Goal: Task Accomplishment & Management: Use online tool/utility

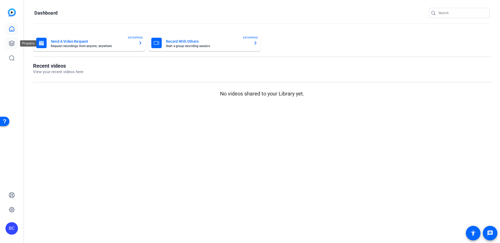
click at [9, 42] on icon at bounding box center [12, 43] width 6 height 6
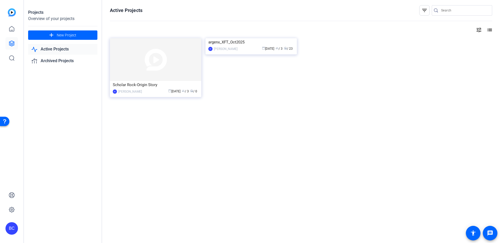
click at [236, 38] on img at bounding box center [251, 38] width 91 height 0
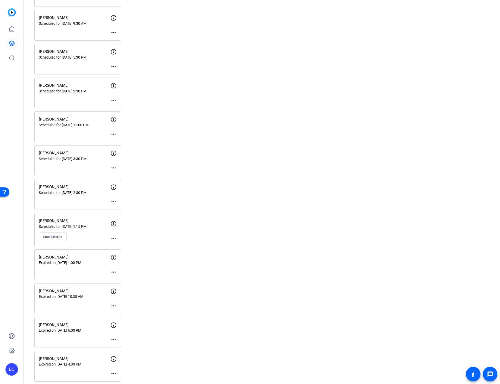
scroll to position [581, 0]
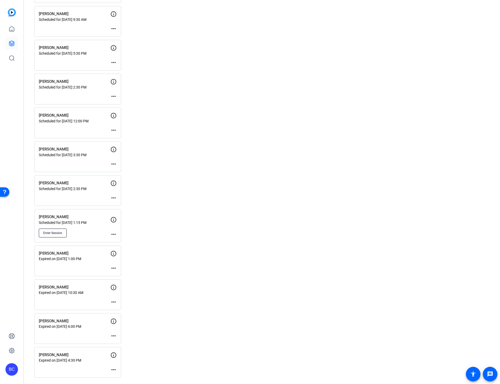
click at [53, 232] on span "Enter Session" at bounding box center [52, 233] width 19 height 4
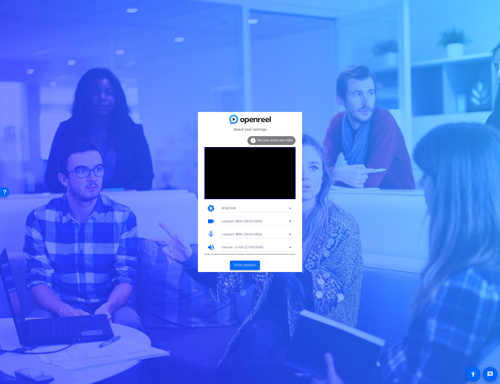
click at [241, 263] on span "Enter session" at bounding box center [245, 265] width 22 height 5
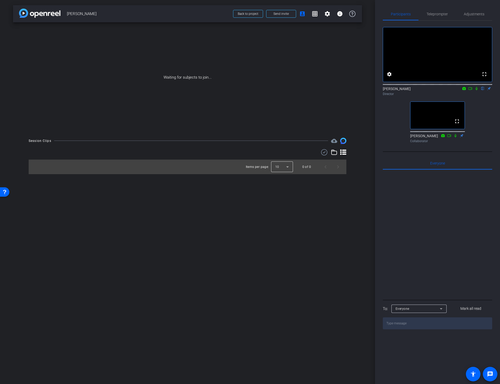
click at [283, 168] on div at bounding box center [282, 167] width 22 height 13
click at [280, 196] on mat-option "25" at bounding box center [282, 195] width 22 height 8
click at [340, 151] on div at bounding box center [188, 152] width 318 height 6
click at [343, 150] on icon at bounding box center [343, 152] width 6 height 5
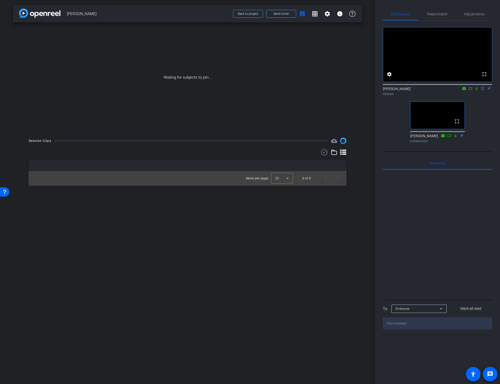
click at [348, 203] on div "arrow_back [PERSON_NAME] Back to project Send invite account_box grid_on settin…" at bounding box center [187, 192] width 375 height 384
click at [283, 14] on span "Send invite" at bounding box center [281, 14] width 15 height 4
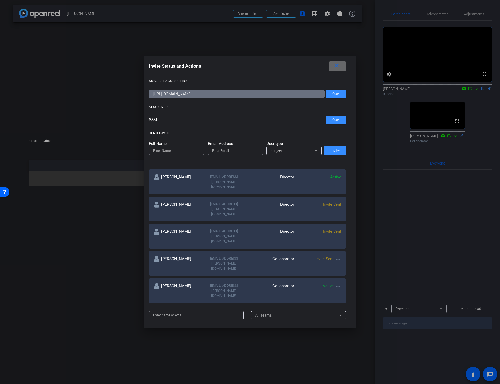
click at [0, 0] on mat-icon "close" at bounding box center [0, 0] width 0 height 0
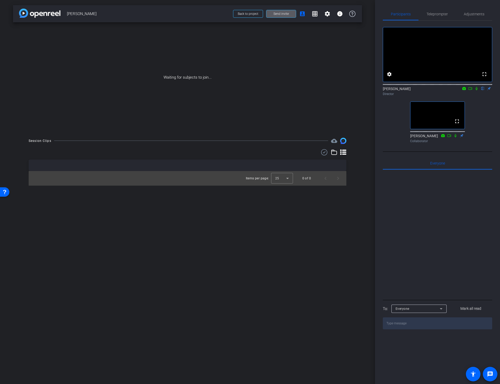
click at [357, 138] on div "Session Clips cloud_upload Items per page: 25 0 of 0" at bounding box center [187, 162] width 349 height 48
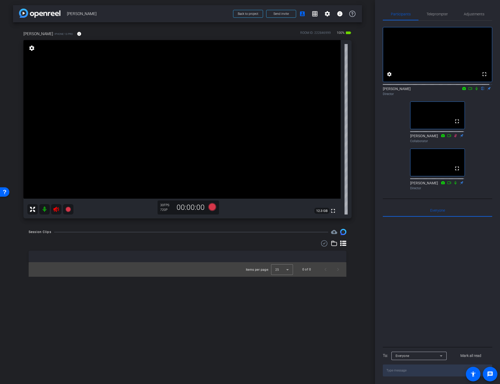
click at [56, 209] on icon at bounding box center [55, 209] width 5 height 5
click at [77, 33] on mat-icon "info" at bounding box center [79, 34] width 5 height 5
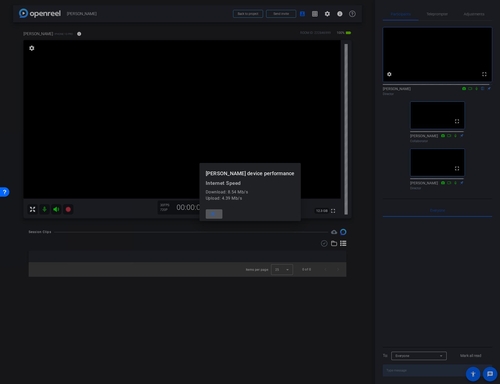
click at [215, 215] on mat-icon "close" at bounding box center [213, 214] width 7 height 7
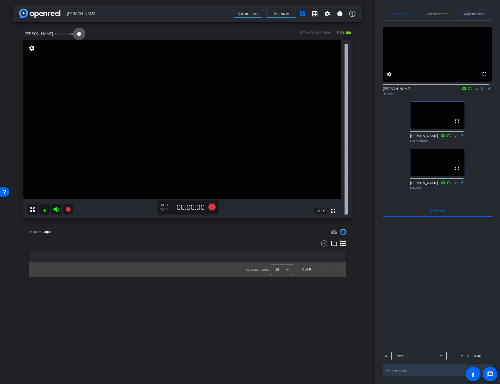
click at [477, 14] on span "Adjustments" at bounding box center [474, 14] width 21 height 4
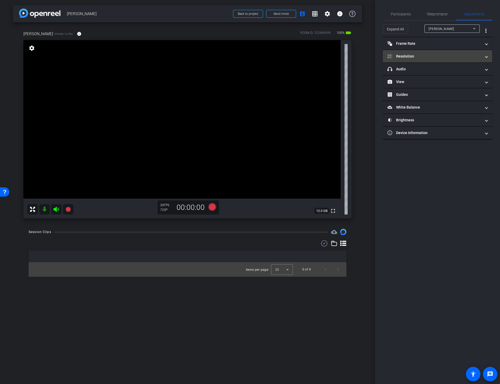
click at [422, 54] on mat-panel-title "Resolution" at bounding box center [435, 56] width 94 height 5
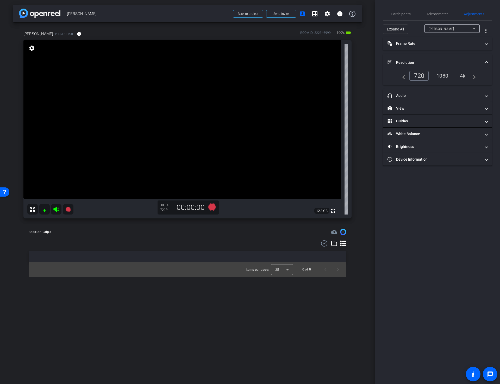
drag, startPoint x: 442, startPoint y: 73, endPoint x: 440, endPoint y: 78, distance: 5.5
click at [442, 73] on div "1080" at bounding box center [443, 75] width 20 height 9
click at [396, 15] on span "Participants" at bounding box center [401, 14] width 20 height 4
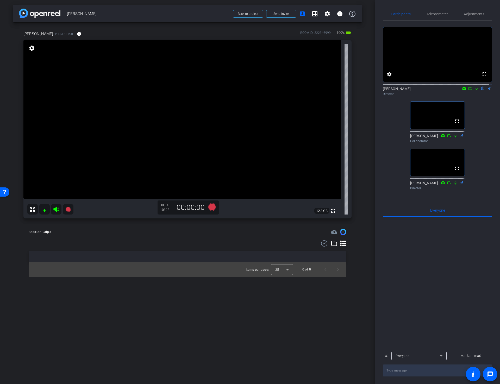
click at [475, 90] on icon at bounding box center [477, 89] width 4 height 4
click at [471, 14] on span "Adjustments" at bounding box center [474, 14] width 21 height 4
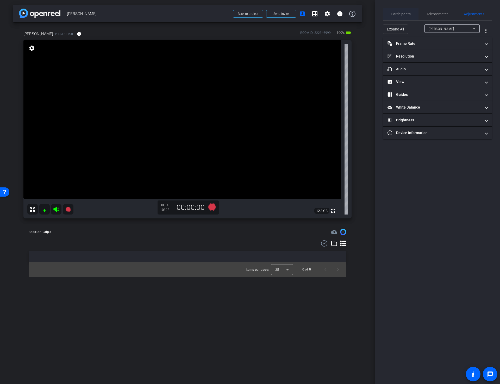
click at [402, 14] on span "Participants" at bounding box center [401, 14] width 20 height 4
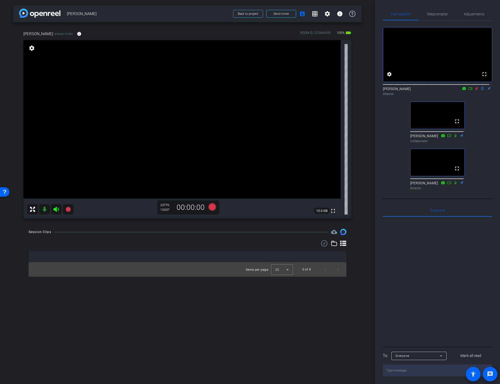
click at [474, 91] on mat-icon at bounding box center [477, 88] width 6 height 5
click at [370, 159] on div "arrow_back [PERSON_NAME] Back to project Send invite account_box grid_on settin…" at bounding box center [187, 192] width 375 height 384
click at [473, 15] on span "Adjustments" at bounding box center [474, 14] width 21 height 4
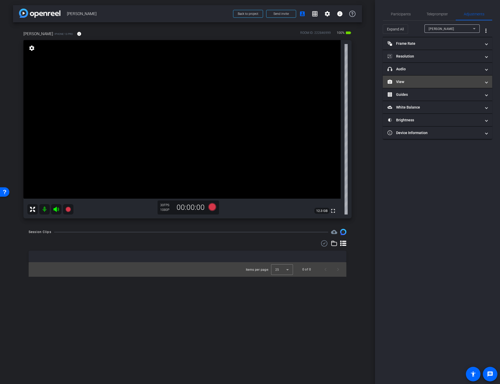
click at [418, 77] on mat-expansion-panel-header "View" at bounding box center [437, 82] width 109 height 13
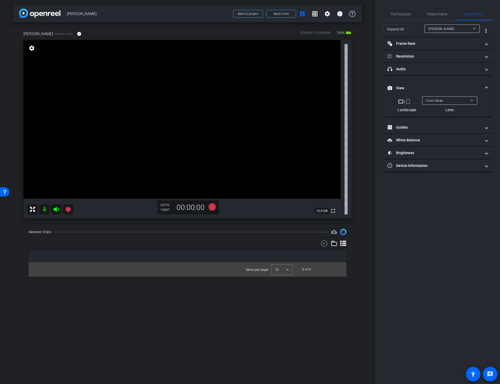
click at [430, 101] on span "Front Wide" at bounding box center [435, 101] width 17 height 4
click at [441, 110] on span "Back Wide" at bounding box center [434, 111] width 17 height 6
click at [400, 13] on span "Participants" at bounding box center [401, 14] width 20 height 4
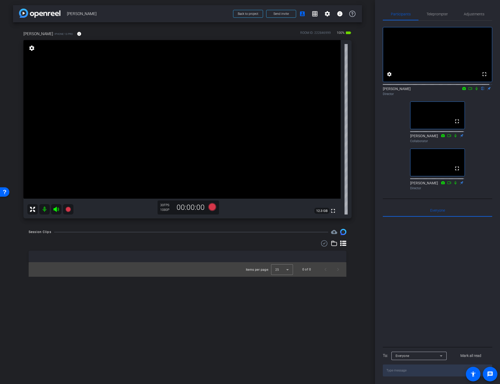
drag, startPoint x: 155, startPoint y: 97, endPoint x: 158, endPoint y: 107, distance: 10.7
click at [155, 97] on video at bounding box center [181, 119] width 317 height 159
click at [162, 133] on video at bounding box center [181, 119] width 317 height 159
click at [193, 114] on video at bounding box center [181, 119] width 317 height 159
click at [210, 126] on video at bounding box center [181, 119] width 317 height 159
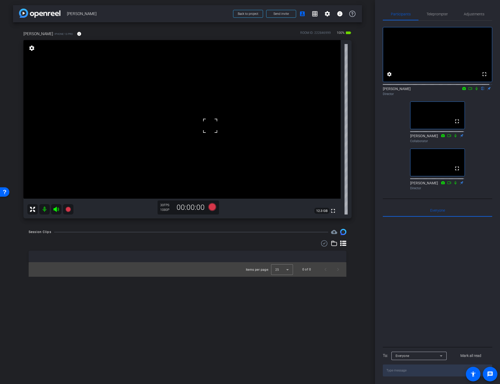
click at [365, 271] on div "arrow_back [PERSON_NAME] Back to project Send invite account_box grid_on settin…" at bounding box center [187, 192] width 375 height 384
click at [201, 111] on video at bounding box center [181, 119] width 317 height 159
click at [209, 125] on video at bounding box center [181, 119] width 317 height 159
click at [202, 113] on video at bounding box center [181, 119] width 317 height 159
click at [181, 227] on div "arrow_back [PERSON_NAME] Back to project Send invite account_box grid_on settin…" at bounding box center [187, 192] width 375 height 384
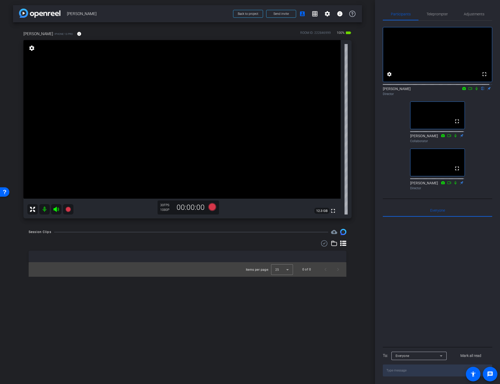
click at [256, 131] on video at bounding box center [181, 119] width 317 height 159
click at [144, 114] on video at bounding box center [181, 119] width 317 height 159
click at [238, 119] on video at bounding box center [181, 119] width 317 height 159
drag, startPoint x: 232, startPoint y: 133, endPoint x: 236, endPoint y: 138, distance: 6.1
click at [233, 134] on video at bounding box center [181, 119] width 317 height 159
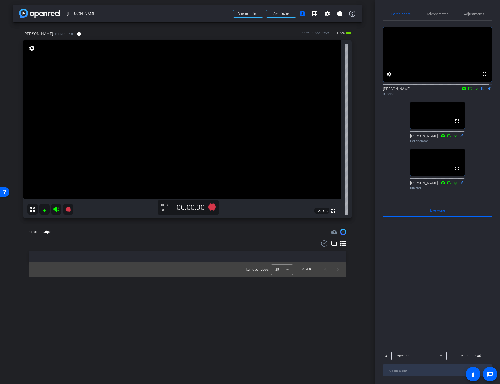
click at [240, 121] on video at bounding box center [181, 119] width 317 height 159
drag, startPoint x: 238, startPoint y: 114, endPoint x: 239, endPoint y: 117, distance: 2.9
click at [238, 114] on video at bounding box center [181, 119] width 317 height 159
click at [77, 33] on mat-icon "info" at bounding box center [79, 34] width 5 height 5
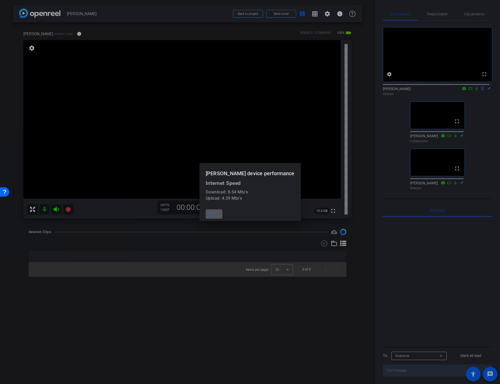
drag, startPoint x: 216, startPoint y: 214, endPoint x: 224, endPoint y: 216, distance: 7.9
click at [216, 214] on mat-icon "close" at bounding box center [213, 214] width 7 height 7
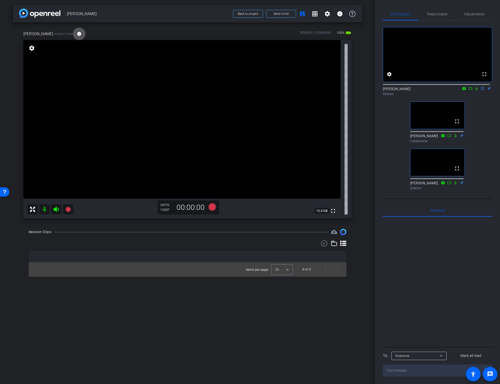
click at [358, 242] on div "Session Clips cloud_upload Items per page: 25 0 of 0" at bounding box center [187, 253] width 349 height 48
click at [367, 201] on div "arrow_back [PERSON_NAME] Back to project Send invite account_box grid_on settin…" at bounding box center [187, 192] width 375 height 384
click at [239, 113] on video at bounding box center [181, 119] width 317 height 159
click at [366, 202] on div "arrow_back [PERSON_NAME] Back to project Send invite account_box grid_on settin…" at bounding box center [187, 192] width 375 height 384
click at [231, 113] on video at bounding box center [181, 119] width 317 height 159
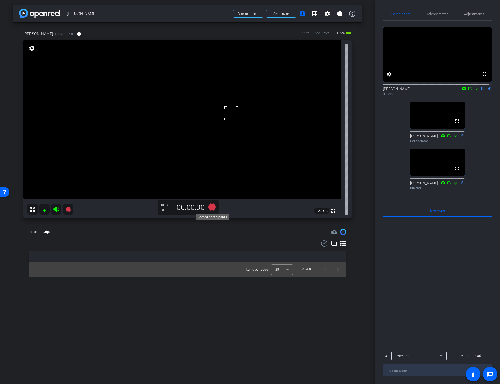
click at [212, 208] on icon at bounding box center [212, 207] width 8 height 8
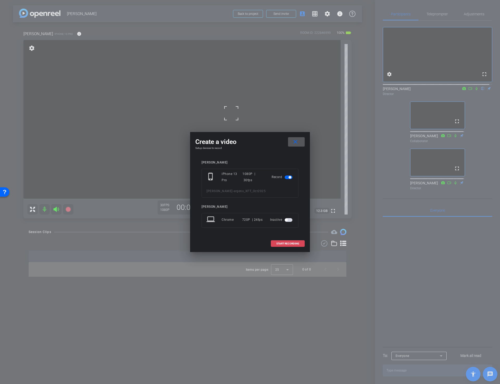
click at [291, 245] on span "START RECORDING" at bounding box center [287, 244] width 23 height 3
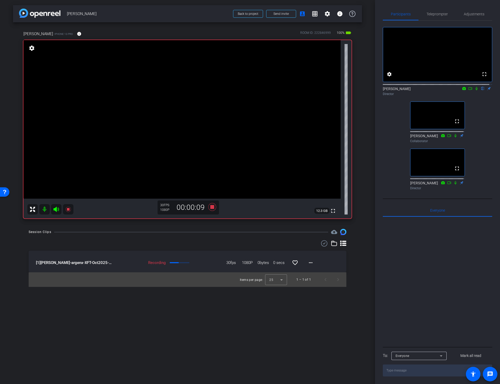
click at [363, 257] on div "arrow_back [PERSON_NAME] Back to project Send invite account_box grid_on settin…" at bounding box center [187, 192] width 375 height 384
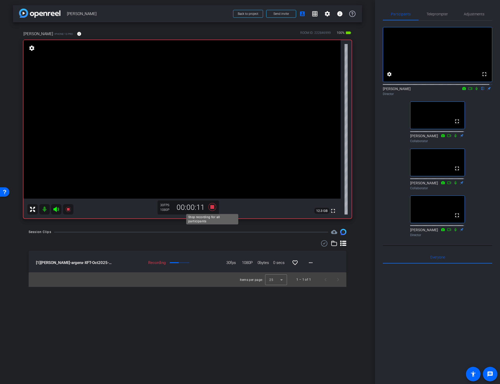
click at [213, 207] on icon at bounding box center [212, 207] width 8 height 8
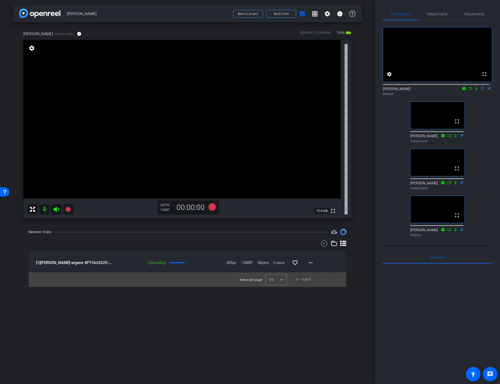
click at [343, 243] on icon at bounding box center [343, 243] width 6 height 5
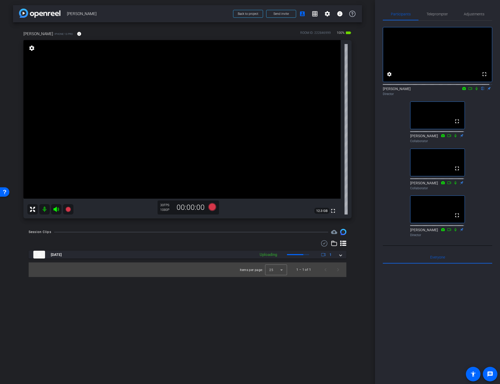
click at [343, 244] on icon at bounding box center [343, 243] width 6 height 5
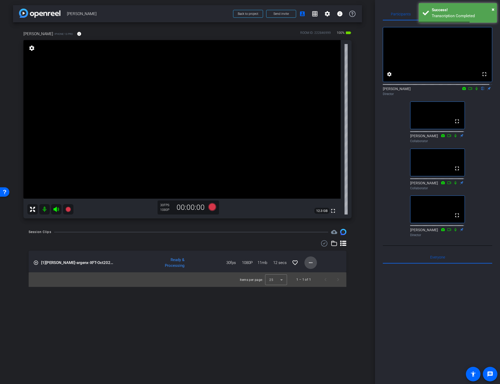
click at [309, 264] on mat-icon "more_horiz" at bounding box center [311, 263] width 6 height 6
click at [312, 271] on span "Download Original" at bounding box center [324, 274] width 31 height 6
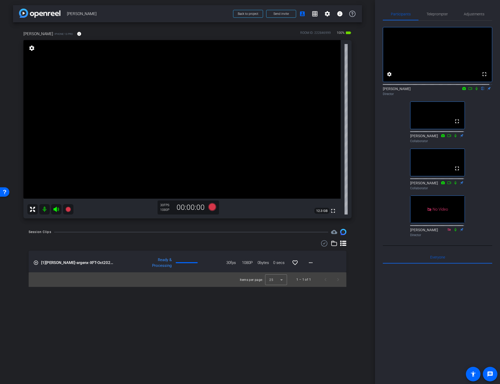
click at [475, 90] on icon at bounding box center [477, 89] width 4 height 4
click at [476, 90] on icon at bounding box center [477, 88] width 3 height 3
click at [236, 118] on video at bounding box center [181, 119] width 317 height 159
click at [316, 95] on video at bounding box center [181, 119] width 317 height 159
click at [240, 117] on video at bounding box center [181, 119] width 317 height 159
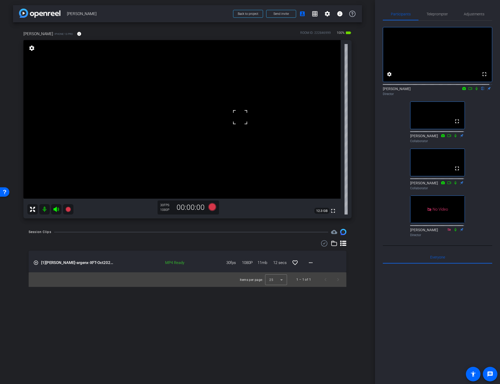
click at [239, 132] on video at bounding box center [181, 119] width 317 height 159
click at [237, 116] on video at bounding box center [181, 119] width 317 height 159
click at [468, 90] on icon at bounding box center [470, 89] width 4 height 4
drag, startPoint x: 478, startPoint y: 94, endPoint x: 477, endPoint y: 97, distance: 3.4
click at [481, 90] on icon at bounding box center [483, 89] width 4 height 4
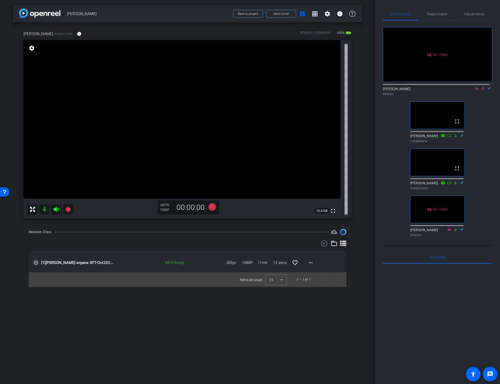
click at [188, 231] on div "Session Clips cloud_upload" at bounding box center [188, 232] width 318 height 6
click at [233, 111] on video at bounding box center [181, 119] width 317 height 159
click at [232, 123] on video at bounding box center [181, 119] width 317 height 159
click at [212, 207] on icon at bounding box center [212, 207] width 8 height 8
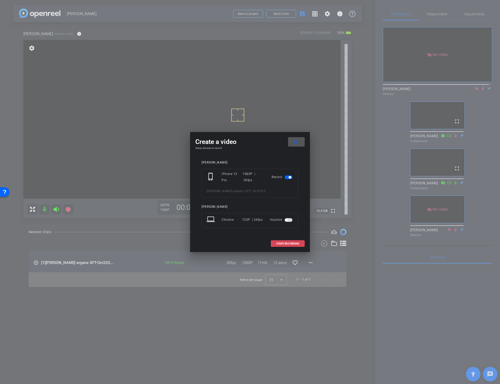
click at [283, 243] on span "START RECORDING" at bounding box center [287, 244] width 23 height 3
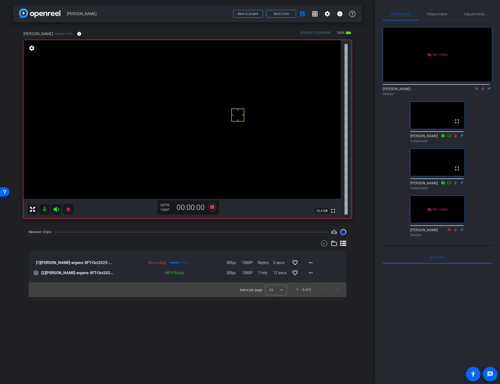
click at [481, 90] on icon at bounding box center [483, 89] width 4 height 4
click at [212, 331] on div "arrow_back [PERSON_NAME] Back to project Send invite account_box grid_on settin…" at bounding box center [187, 192] width 375 height 384
click at [180, 317] on div "arrow_back [PERSON_NAME] Back to project Send invite account_box grid_on settin…" at bounding box center [187, 192] width 375 height 384
click at [226, 231] on div "Session Clips cloud_upload" at bounding box center [188, 232] width 318 height 6
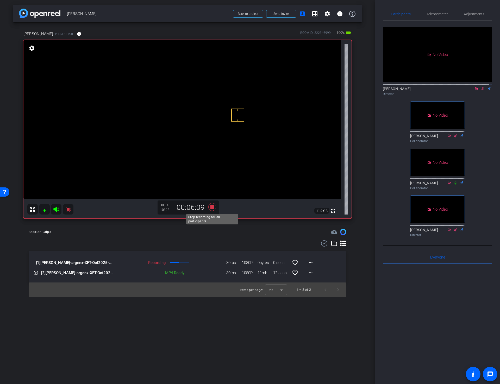
click at [212, 207] on icon at bounding box center [212, 207] width 8 height 8
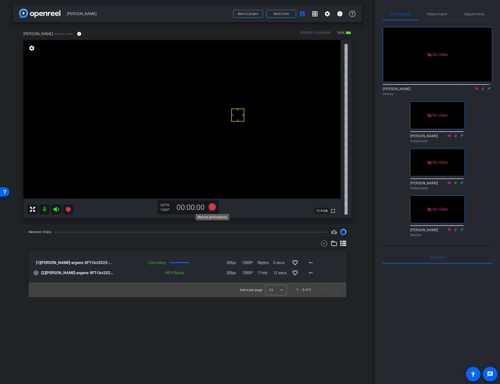
click at [211, 208] on icon at bounding box center [212, 207] width 8 height 8
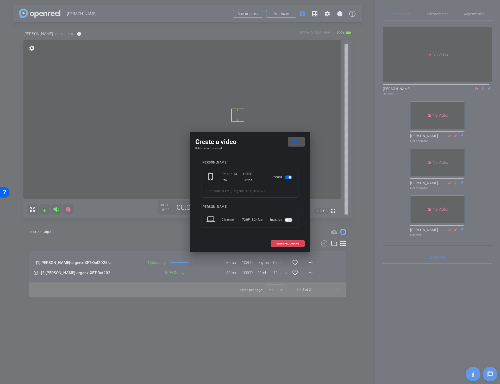
click at [279, 244] on span "START RECORDING" at bounding box center [287, 244] width 23 height 3
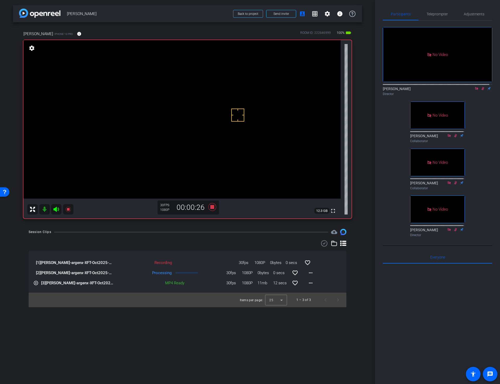
click at [481, 90] on icon at bounding box center [483, 89] width 4 height 4
click at [482, 90] on icon at bounding box center [483, 88] width 2 height 3
click at [234, 125] on video at bounding box center [181, 119] width 317 height 159
drag, startPoint x: 359, startPoint y: 271, endPoint x: 353, endPoint y: 274, distance: 6.3
click at [359, 271] on div "Session Clips cloud_upload [1] [PERSON_NAME]-argenx-XFT-Oct2025-2025-08-29-13-1…" at bounding box center [187, 268] width 349 height 78
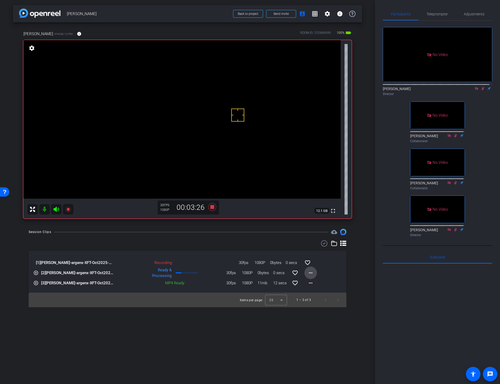
click at [313, 273] on mat-icon "more_horiz" at bounding box center [311, 273] width 6 height 6
click at [316, 282] on span "Download Original" at bounding box center [324, 284] width 31 height 6
click at [280, 344] on div "arrow_back [PERSON_NAME] Back to project Send invite account_box grid_on settin…" at bounding box center [187, 192] width 375 height 384
click at [219, 230] on div "Session Clips cloud_upload" at bounding box center [188, 232] width 318 height 6
click at [212, 233] on div "Session Clips cloud_upload" at bounding box center [188, 232] width 318 height 6
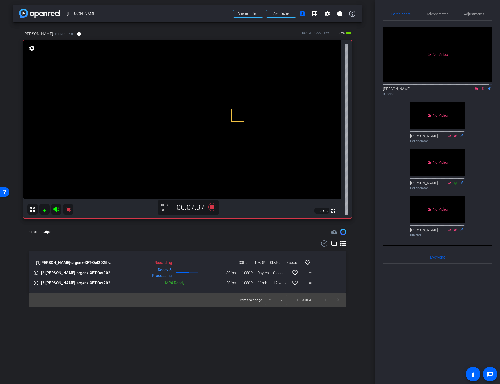
click at [204, 229] on div "Session Clips cloud_upload" at bounding box center [188, 232] width 318 height 6
click at [212, 207] on icon at bounding box center [212, 207] width 8 height 8
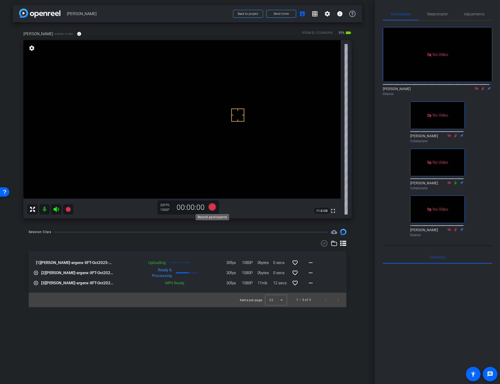
click at [211, 208] on icon at bounding box center [212, 207] width 8 height 8
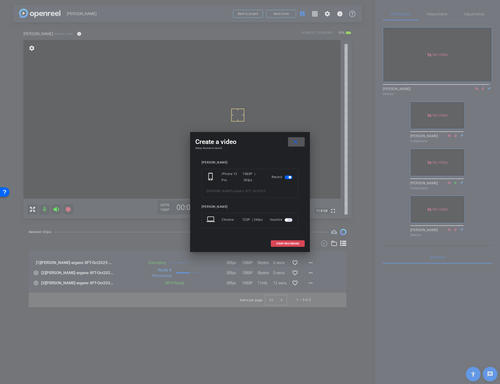
click at [279, 244] on span "START RECORDING" at bounding box center [287, 244] width 23 height 3
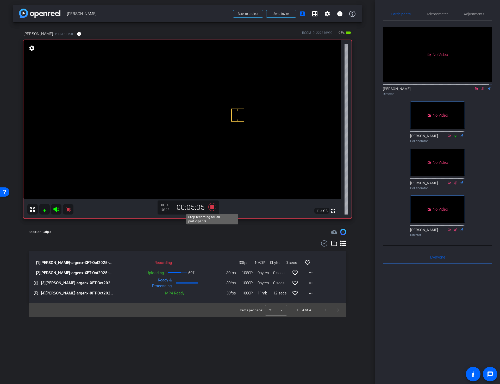
click at [211, 206] on icon at bounding box center [212, 207] width 8 height 8
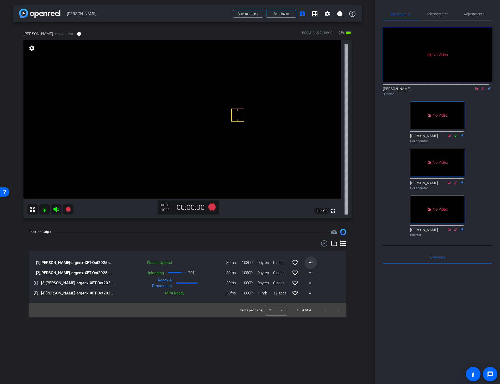
click at [308, 263] on mat-icon "more_horiz" at bounding box center [311, 263] width 6 height 6
click at [313, 271] on span "Upload" at bounding box center [319, 274] width 21 height 6
click at [211, 207] on icon at bounding box center [212, 207] width 8 height 8
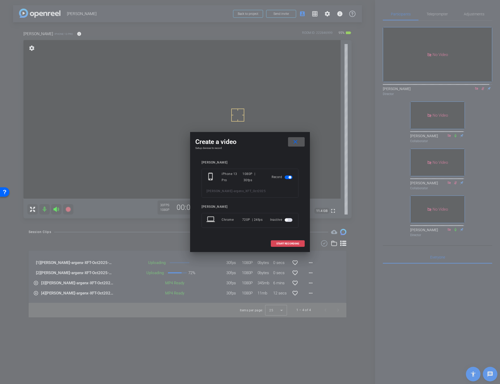
click at [276, 244] on span "START RECORDING" at bounding box center [287, 244] width 23 height 3
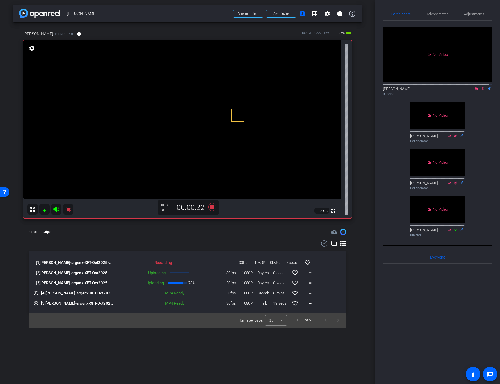
drag, startPoint x: 478, startPoint y: 256, endPoint x: 474, endPoint y: 256, distance: 3.7
click at [478, 246] on div "No Video [PERSON_NAME] Director No Video [PERSON_NAME] Collaborator No Video [P…" at bounding box center [437, 133] width 109 height 225
click at [454, 232] on icon at bounding box center [456, 230] width 4 height 4
click at [232, 231] on div "Session Clips cloud_upload" at bounding box center [188, 232] width 318 height 6
click at [211, 207] on icon at bounding box center [212, 207] width 8 height 8
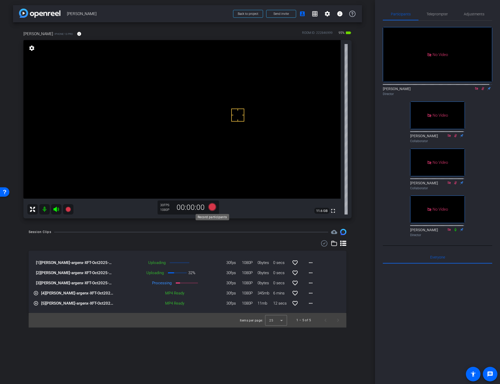
click at [213, 207] on icon at bounding box center [212, 207] width 8 height 8
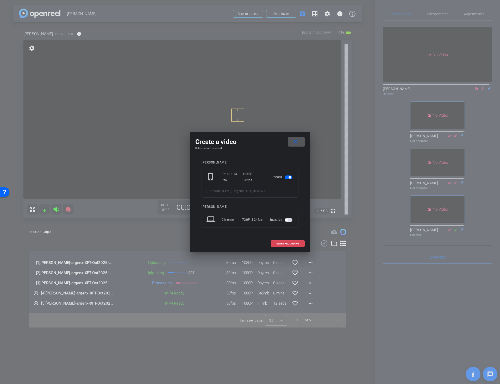
click at [288, 243] on span "START RECORDING" at bounding box center [287, 244] width 23 height 3
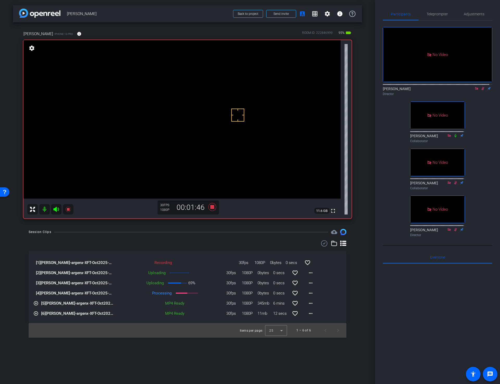
click at [358, 266] on div "Session Clips cloud_upload [1] [PERSON_NAME]-argenx-XFT-Oct2025-2025-08-29-13-3…" at bounding box center [187, 283] width 349 height 109
click at [363, 271] on div "arrow_back [PERSON_NAME] Back to project Send invite account_box grid_on settin…" at bounding box center [187, 192] width 375 height 384
click at [224, 232] on div "Session Clips cloud_upload" at bounding box center [188, 232] width 318 height 6
click at [212, 206] on icon at bounding box center [212, 207] width 8 height 8
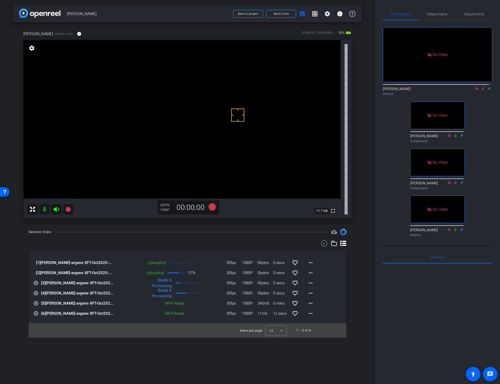
click at [362, 127] on div "arrow_back [PERSON_NAME] Back to project Send invite account_box grid_on settin…" at bounding box center [187, 192] width 375 height 384
click at [469, 14] on span "Adjustments" at bounding box center [474, 14] width 21 height 4
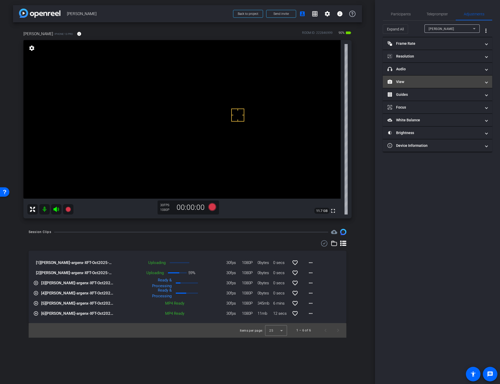
click at [406, 80] on mat-panel-title "View" at bounding box center [435, 81] width 94 height 5
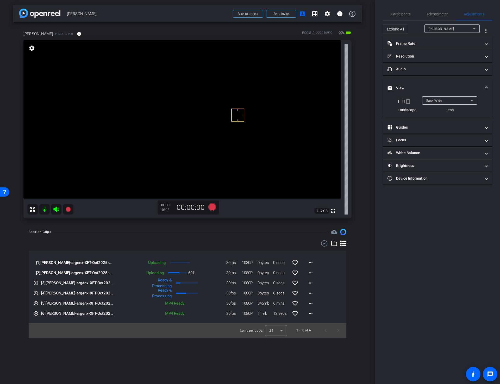
click at [438, 100] on span "Back Wide" at bounding box center [435, 101] width 16 height 4
click at [400, 12] on span "Participants" at bounding box center [401, 14] width 20 height 4
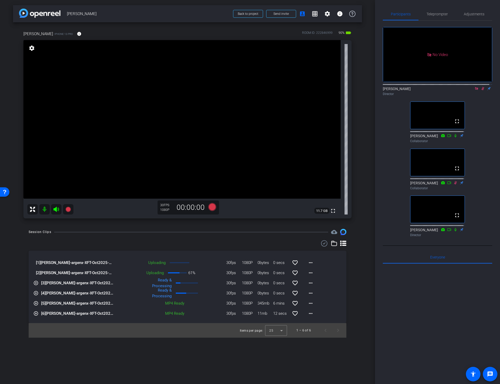
click at [474, 86] on mat-icon at bounding box center [477, 88] width 6 height 5
click at [475, 90] on icon at bounding box center [477, 89] width 4 height 4
click at [310, 294] on mat-icon "more_horiz" at bounding box center [311, 293] width 6 height 6
click at [314, 302] on span "Download Original" at bounding box center [324, 304] width 31 height 6
click at [312, 283] on mat-icon "more_horiz" at bounding box center [311, 283] width 6 height 6
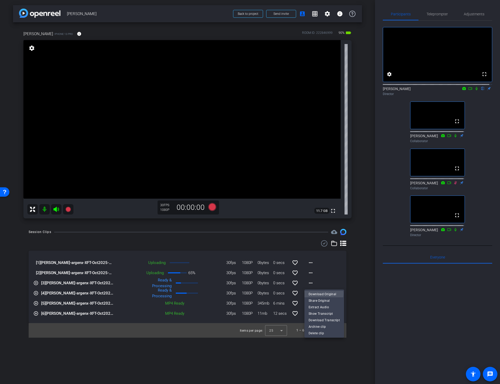
click at [310, 293] on span "Download Original" at bounding box center [324, 294] width 31 height 6
click at [359, 268] on div "Session Clips cloud_upload [1] [PERSON_NAME]-argenx-XFT-Oct2025-2025-08-29-13-3…" at bounding box center [187, 283] width 349 height 109
click at [390, 77] on mat-icon "settings" at bounding box center [389, 74] width 6 height 6
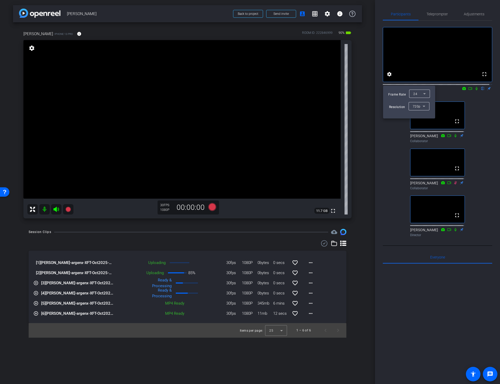
click at [422, 93] on icon at bounding box center [425, 94] width 6 height 6
click at [417, 103] on mat-option "30" at bounding box center [419, 104] width 21 height 8
click at [377, 127] on div at bounding box center [250, 192] width 500 height 384
click at [368, 256] on div "arrow_back [PERSON_NAME] Back to project Send invite account_box grid_on settin…" at bounding box center [187, 192] width 375 height 384
click at [471, 14] on span "Adjustments" at bounding box center [474, 14] width 21 height 4
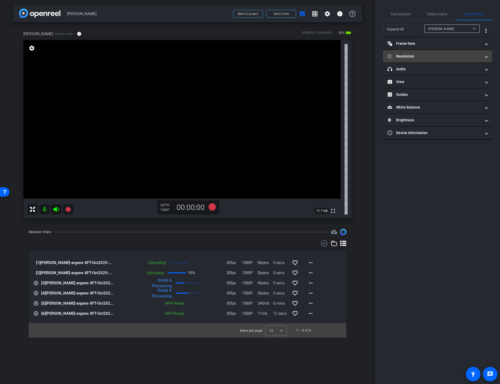
click at [413, 57] on mat-panel-title "Resolution" at bounding box center [435, 56] width 94 height 5
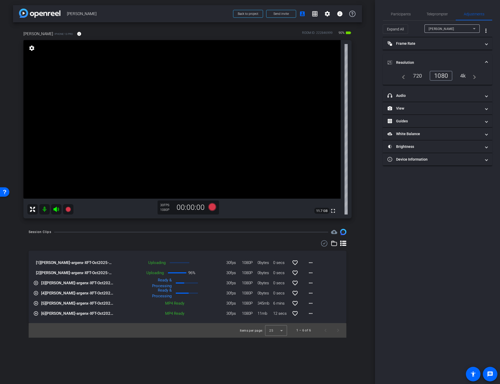
click at [415, 73] on div "720" at bounding box center [417, 75] width 17 height 9
click at [406, 12] on span "Participants" at bounding box center [401, 14] width 20 height 4
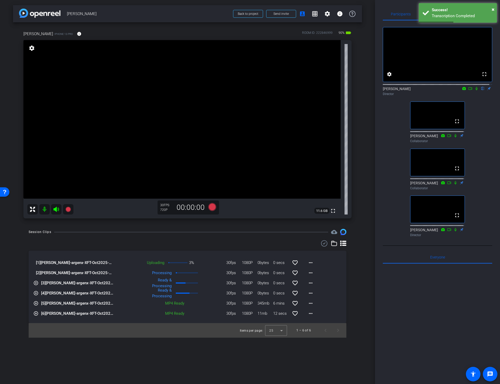
click at [371, 231] on div "arrow_back [PERSON_NAME] Back to project Send invite account_box grid_on settin…" at bounding box center [187, 192] width 375 height 384
click at [366, 278] on div "arrow_back [PERSON_NAME] Back to project Send invite account_box grid_on settin…" at bounding box center [187, 192] width 375 height 384
click at [171, 244] on div at bounding box center [188, 243] width 318 height 6
click at [364, 260] on div "arrow_back [PERSON_NAME] Back to project Send invite account_box grid_on settin…" at bounding box center [187, 192] width 375 height 384
click at [366, 268] on div "arrow_back [PERSON_NAME] Back to project Send invite account_box grid_on settin…" at bounding box center [187, 192] width 375 height 384
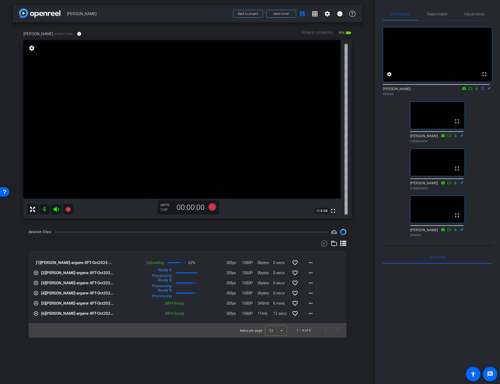
click at [365, 244] on div "arrow_back [PERSON_NAME] Back to project Send invite account_box grid_on settin…" at bounding box center [187, 192] width 375 height 384
click at [45, 210] on mat-icon at bounding box center [44, 209] width 10 height 10
click at [339, 274] on div "[1] [PERSON_NAME]-argenx-XFT-Oct2025-2025-08-29-13-34-31-432-0 Uploading 82% 30…" at bounding box center [188, 287] width 318 height 72
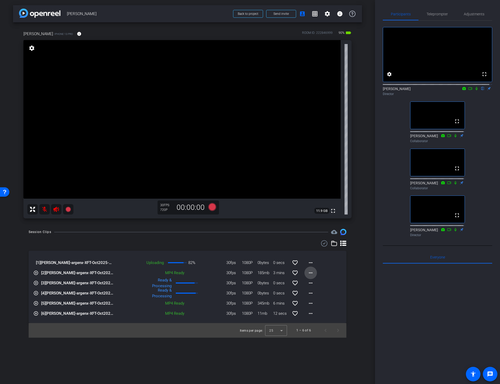
click at [313, 273] on mat-icon "more_horiz" at bounding box center [311, 273] width 6 height 6
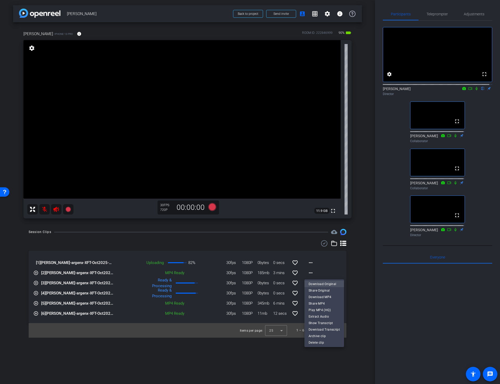
click at [314, 282] on span "Download Original" at bounding box center [324, 284] width 31 height 6
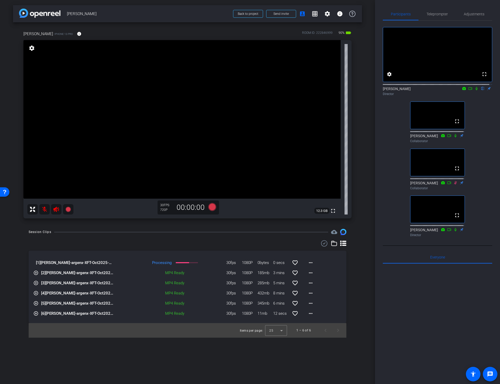
click at [275, 263] on span "0 secs" at bounding box center [281, 263] width 16 height 6
click at [45, 209] on mat-icon at bounding box center [44, 209] width 10 height 10
click at [55, 209] on icon at bounding box center [55, 209] width 5 height 5
click at [355, 266] on div "Session Clips cloud_upload [1] [PERSON_NAME]-argenx-XFT-Oct2025-2025-08-29-13-3…" at bounding box center [187, 283] width 349 height 109
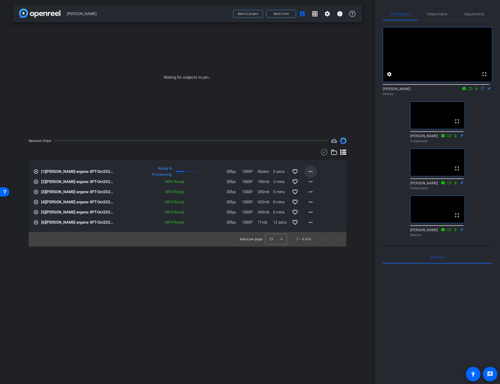
click at [309, 171] on mat-icon "more_horiz" at bounding box center [311, 172] width 6 height 6
click at [318, 183] on span "Download Original" at bounding box center [324, 183] width 31 height 6
click at [475, 90] on icon at bounding box center [477, 89] width 4 height 4
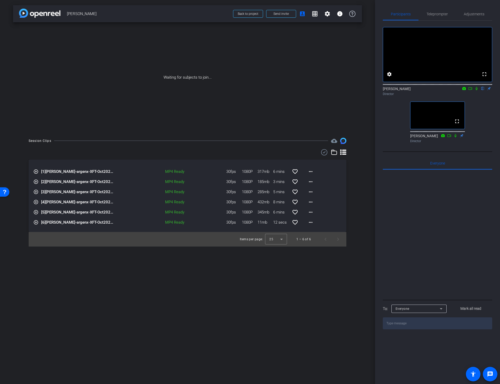
click at [364, 159] on div "arrow_back [PERSON_NAME] Back to project Send invite account_box grid_on settin…" at bounding box center [187, 192] width 375 height 384
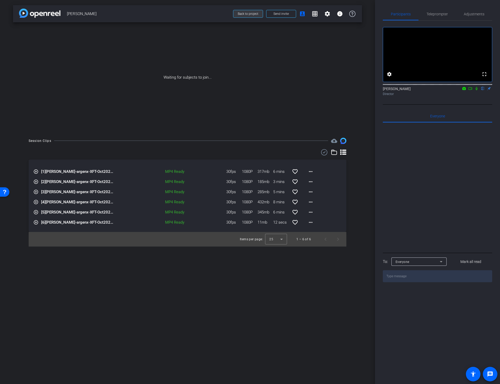
click at [245, 13] on span "Back to project" at bounding box center [248, 14] width 21 height 4
